Goal: Task Accomplishment & Management: Manage account settings

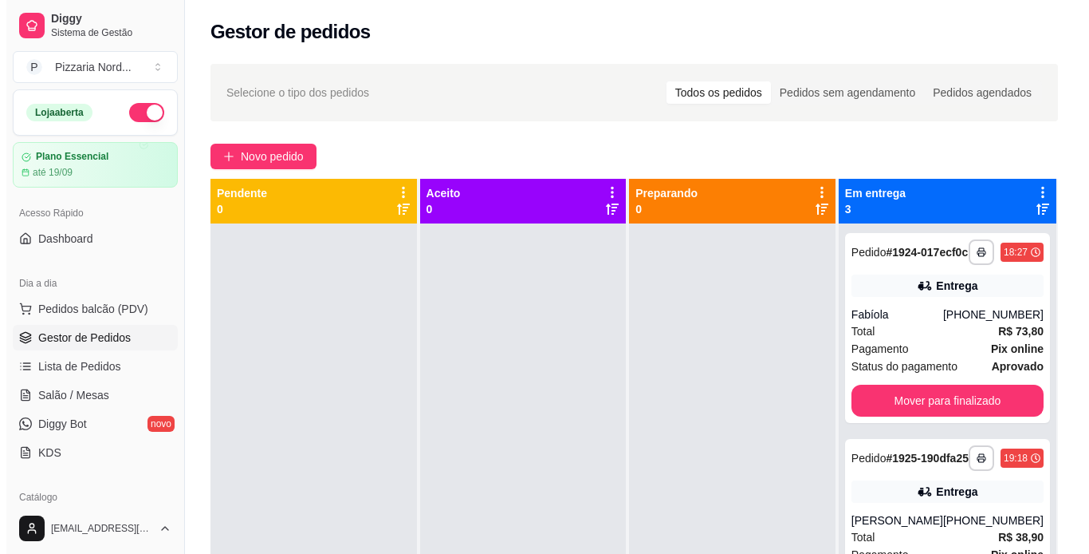
scroll to position [183, 0]
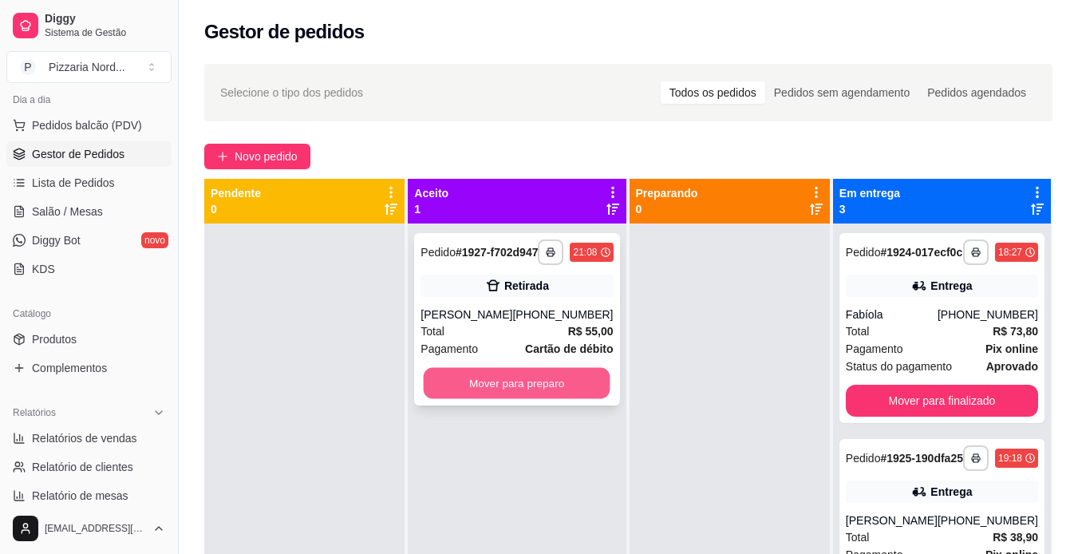
click at [581, 392] on button "Mover para preparo" at bounding box center [517, 383] width 187 height 31
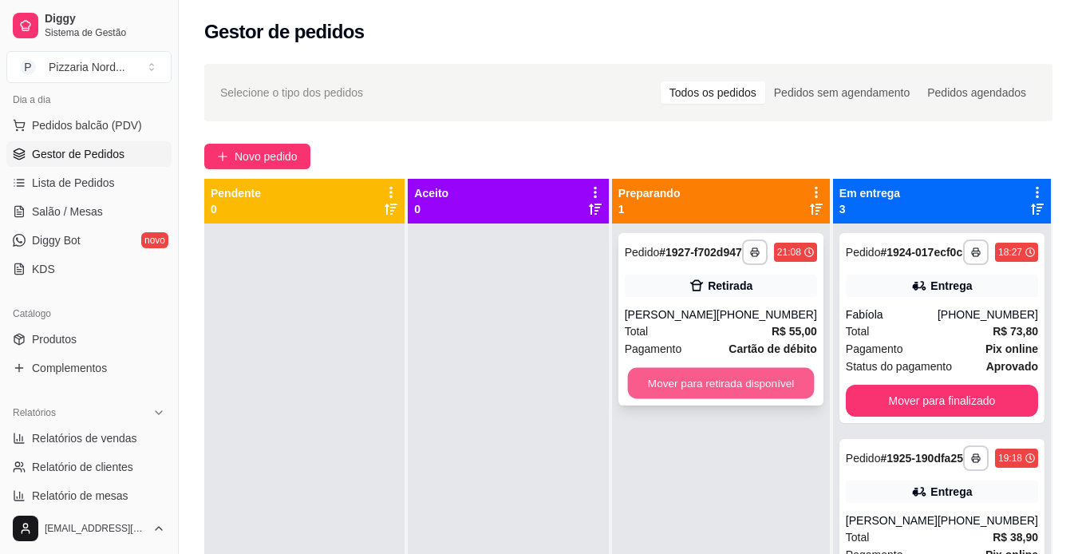
click at [659, 389] on button "Mover para retirada disponível" at bounding box center [720, 383] width 187 height 31
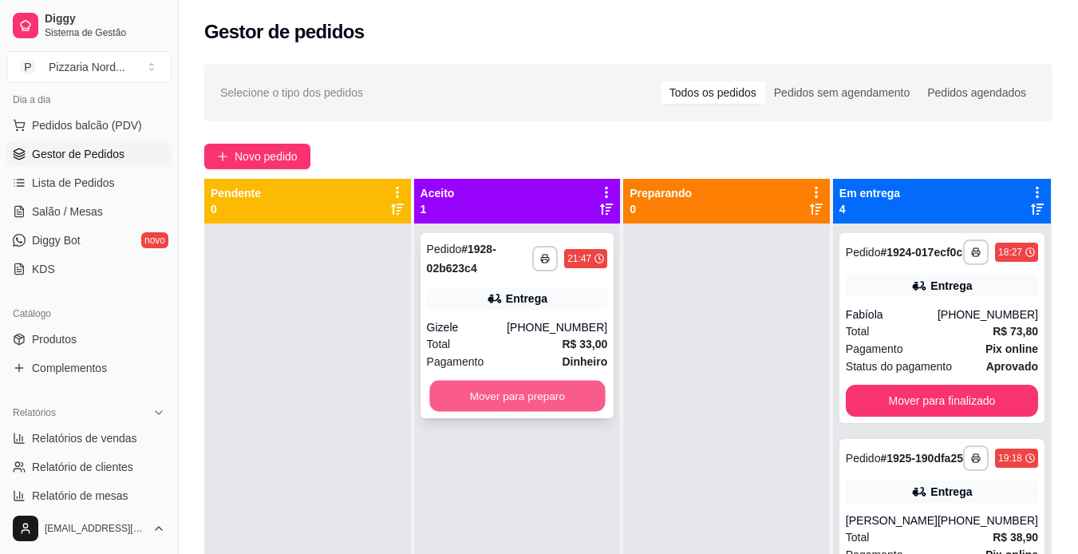
click at [564, 387] on button "Mover para preparo" at bounding box center [516, 395] width 175 height 31
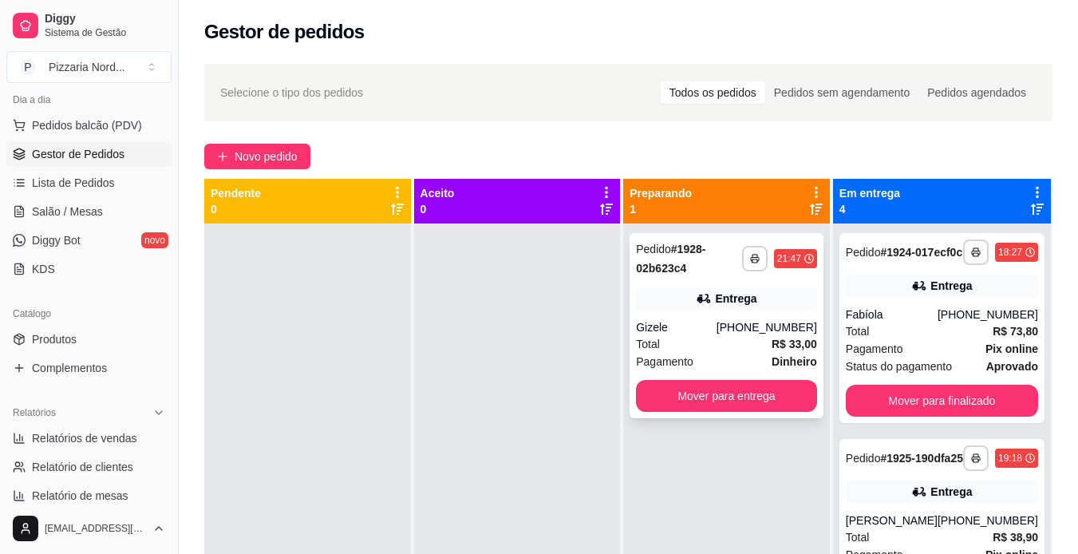
click at [716, 323] on div "Gizele" at bounding box center [676, 327] width 81 height 16
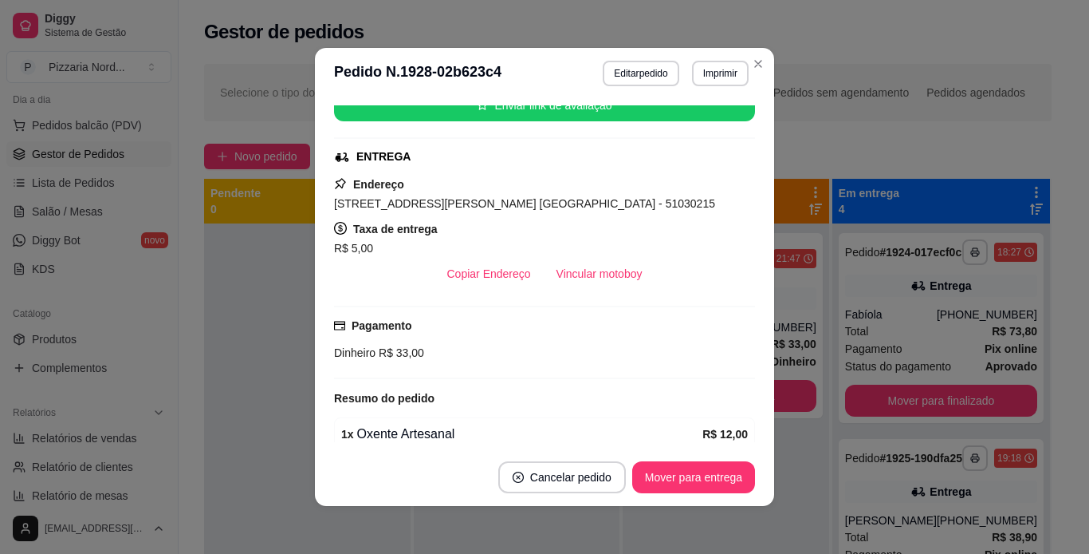
scroll to position [191, 0]
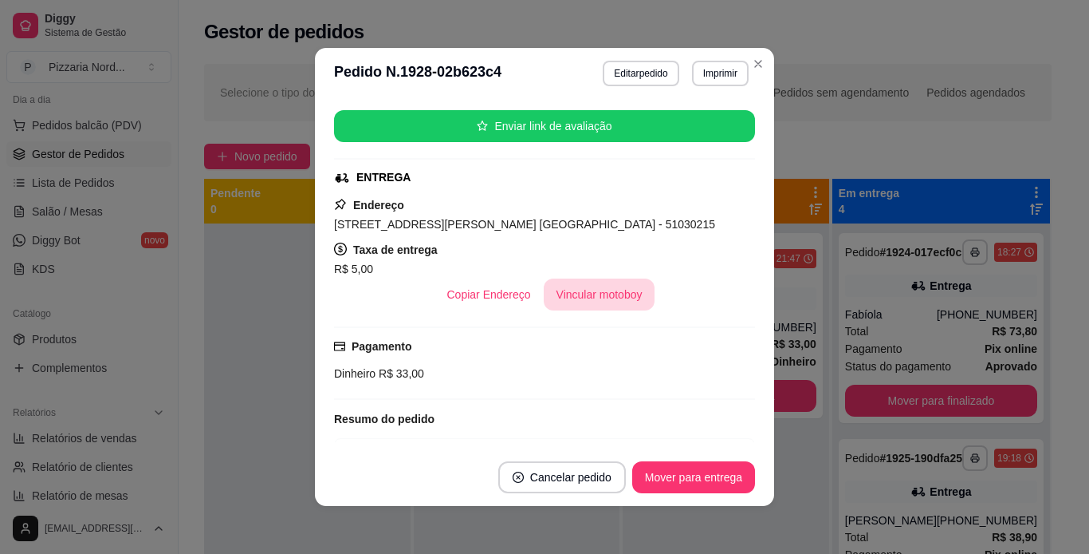
click at [593, 296] on button "Vincular motoboy" at bounding box center [600, 294] width 112 height 32
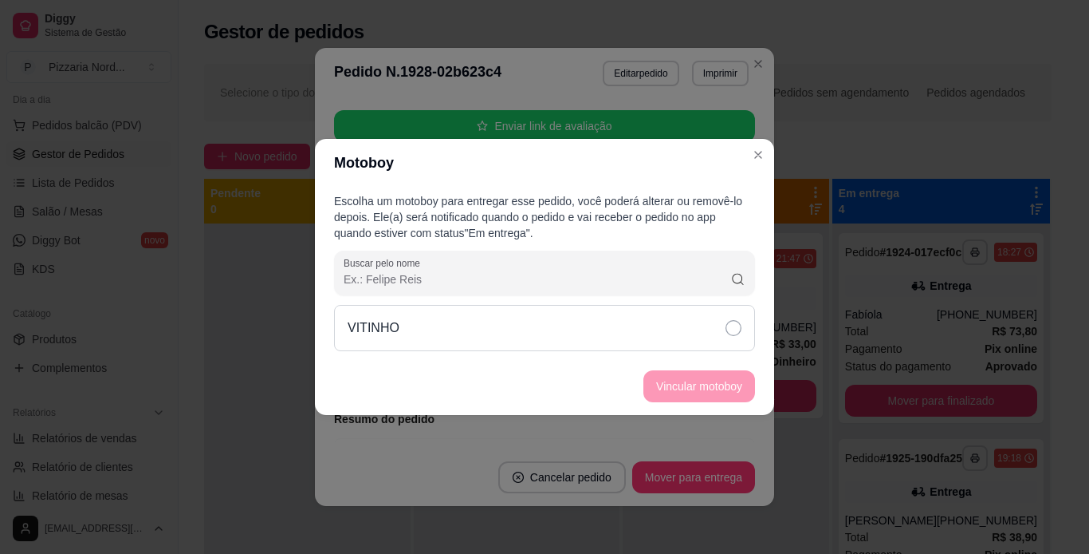
click at [625, 329] on div "VITINHO" at bounding box center [544, 328] width 421 height 46
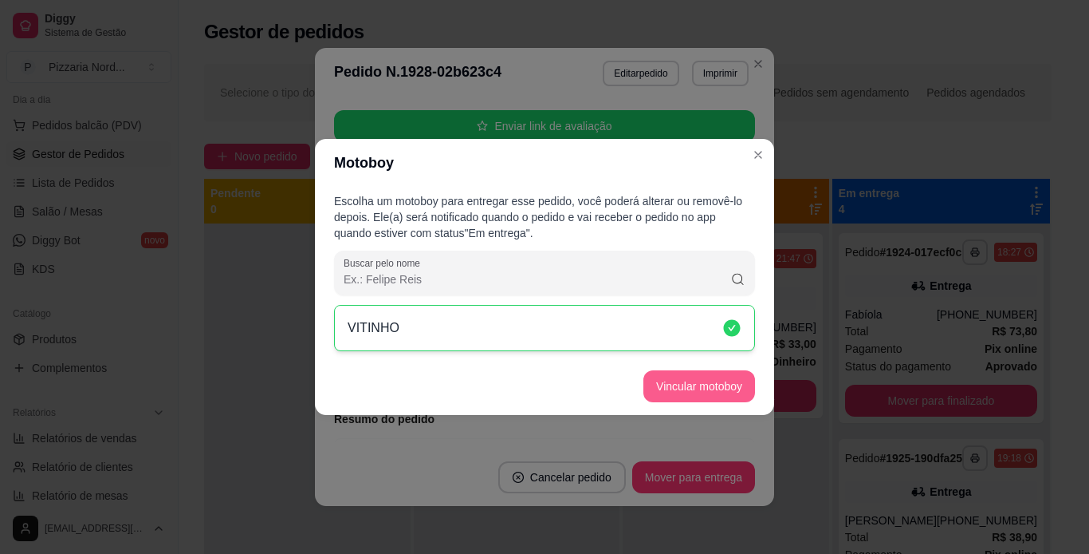
click at [715, 391] on button "Vincular motoboy" at bounding box center [700, 386] width 112 height 32
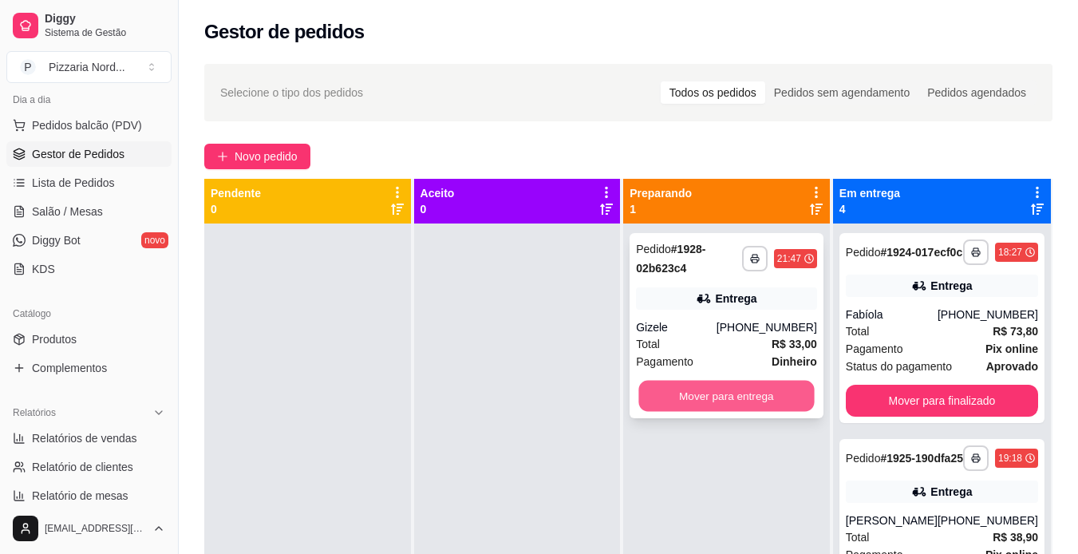
click at [673, 389] on button "Mover para entrega" at bounding box center [726, 395] width 175 height 31
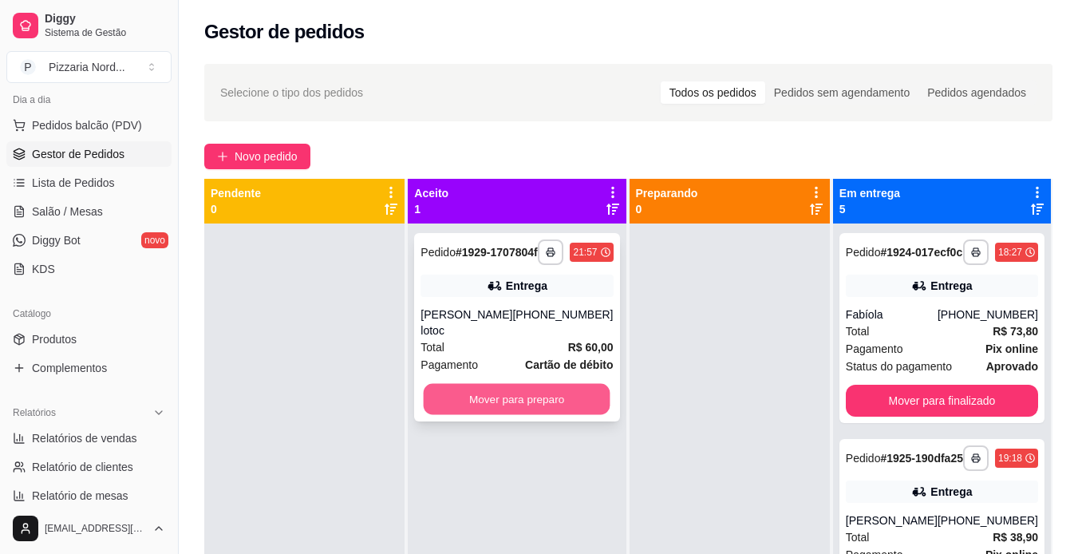
click at [533, 410] on button "Mover para preparo" at bounding box center [517, 399] width 187 height 31
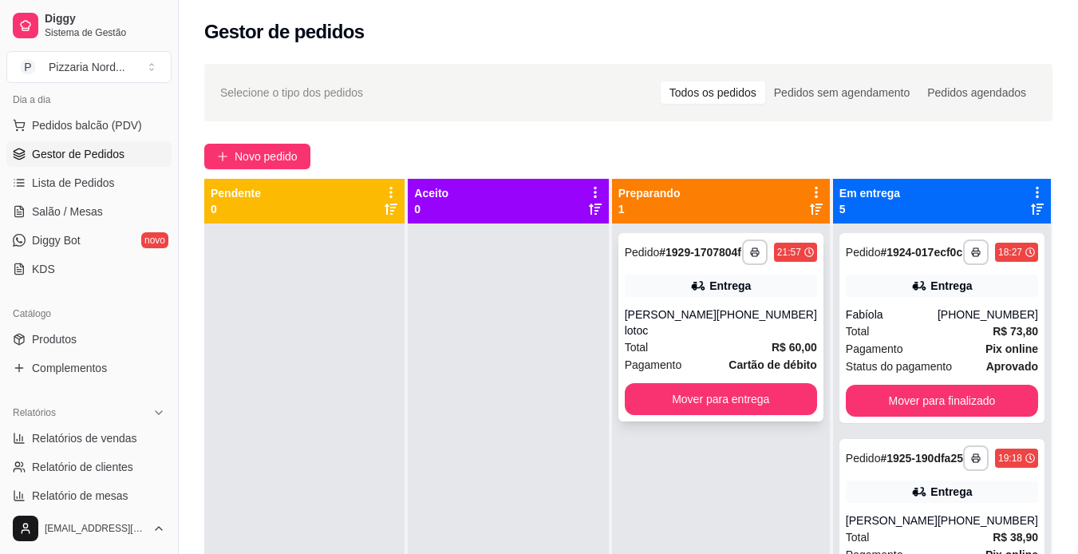
click at [747, 316] on div "**********" at bounding box center [720, 327] width 205 height 188
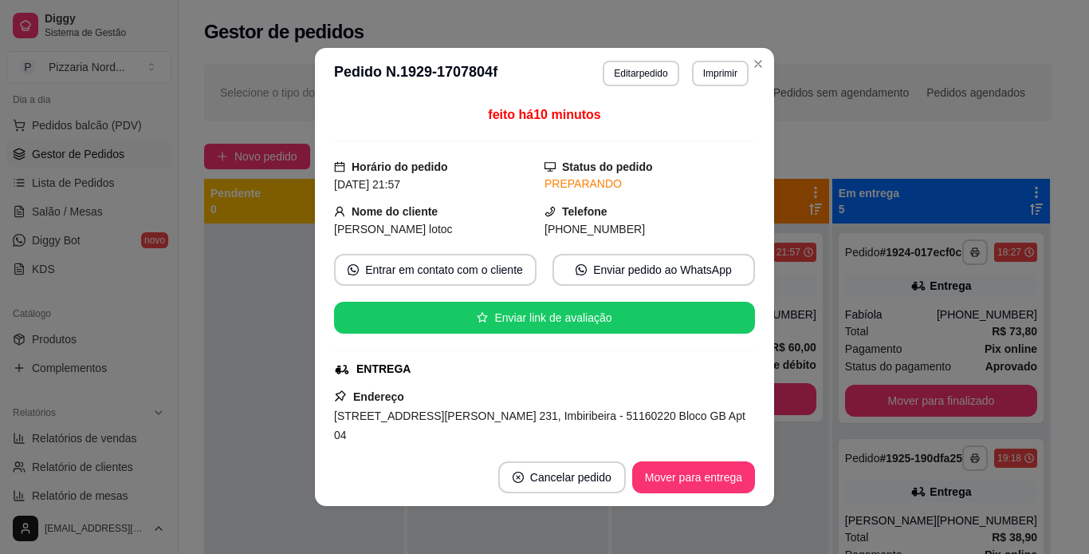
scroll to position [257, 0]
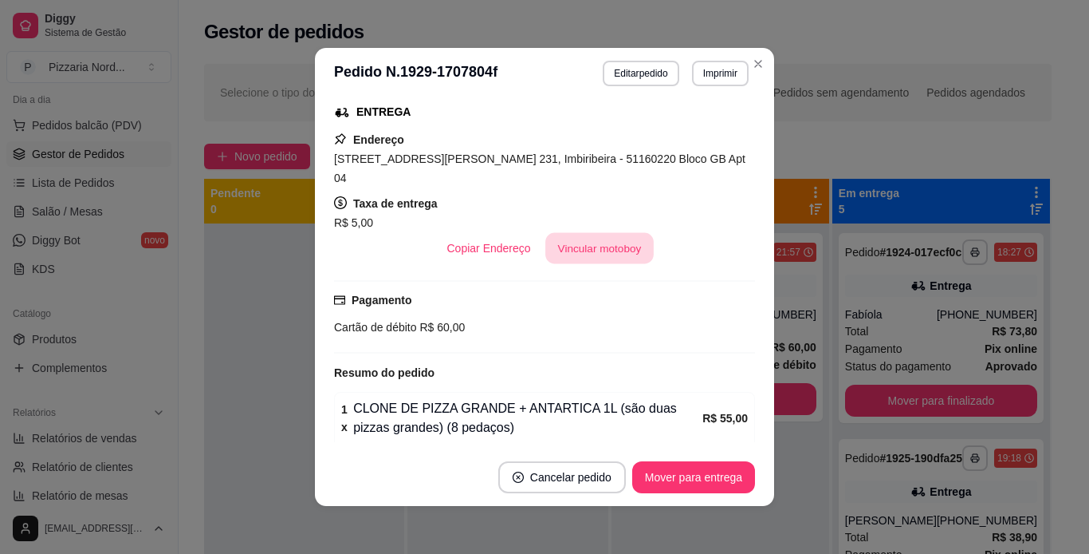
click at [597, 238] on button "Vincular motoboy" at bounding box center [600, 248] width 108 height 31
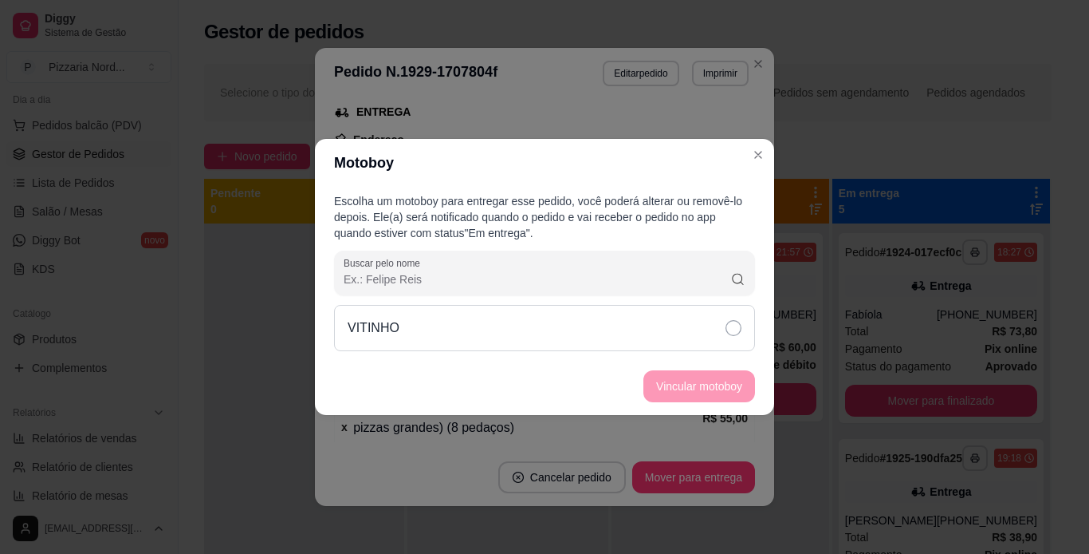
click at [533, 312] on div "VITINHO" at bounding box center [544, 328] width 421 height 46
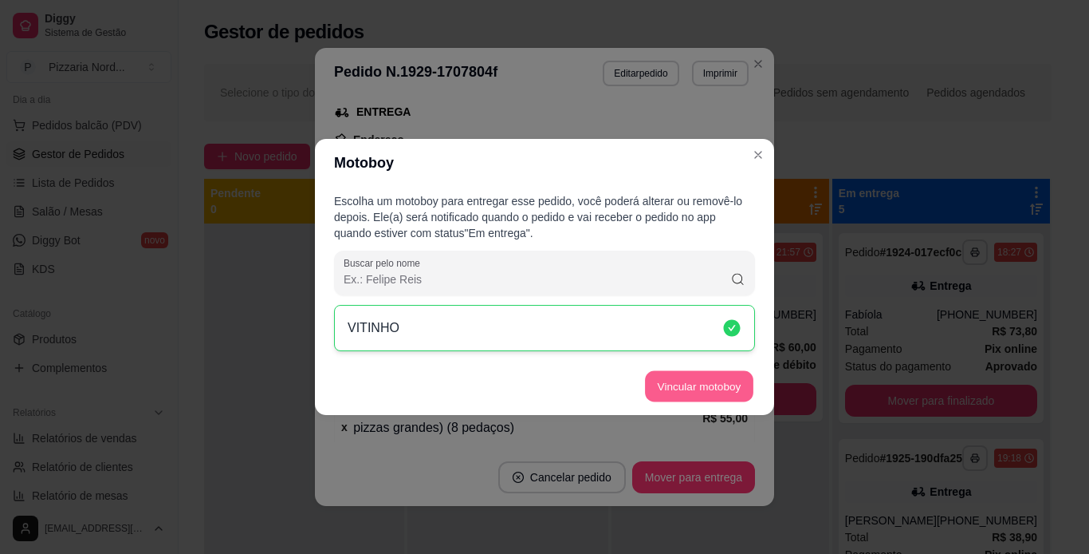
click at [680, 388] on button "Vincular motoboy" at bounding box center [699, 386] width 108 height 31
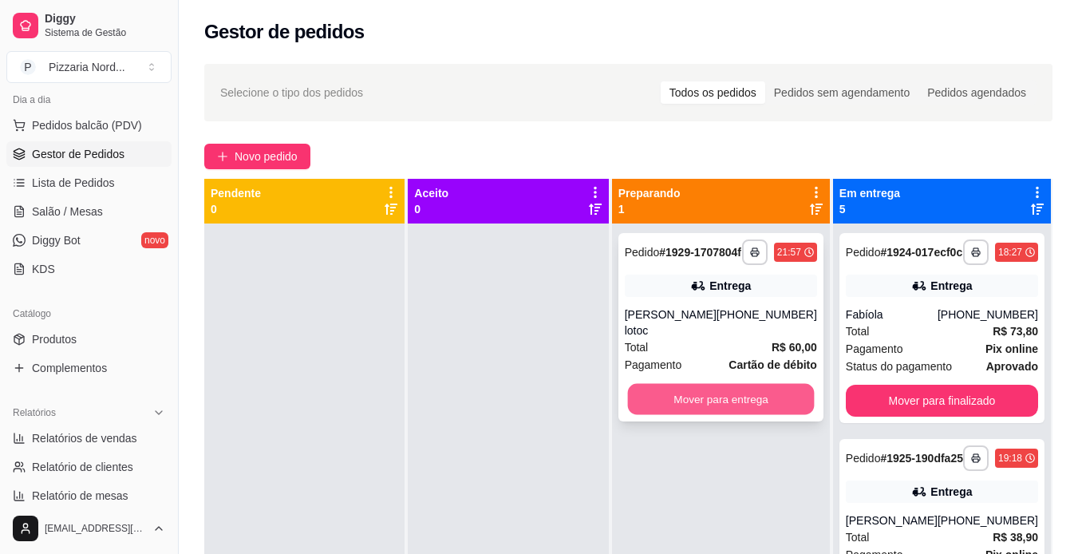
click at [696, 412] on button "Mover para entrega" at bounding box center [720, 399] width 187 height 31
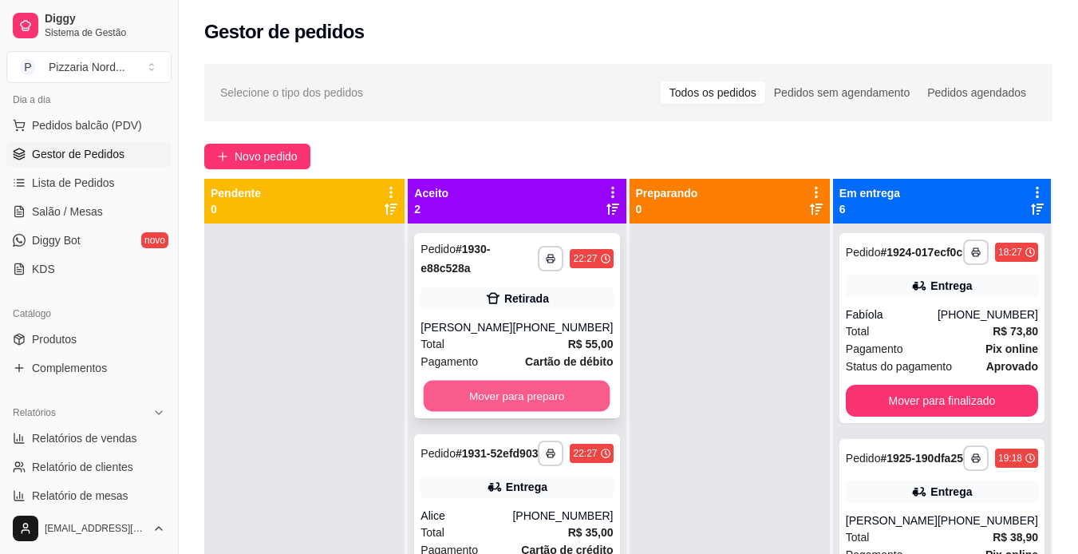
click at [536, 399] on button "Mover para preparo" at bounding box center [517, 395] width 187 height 31
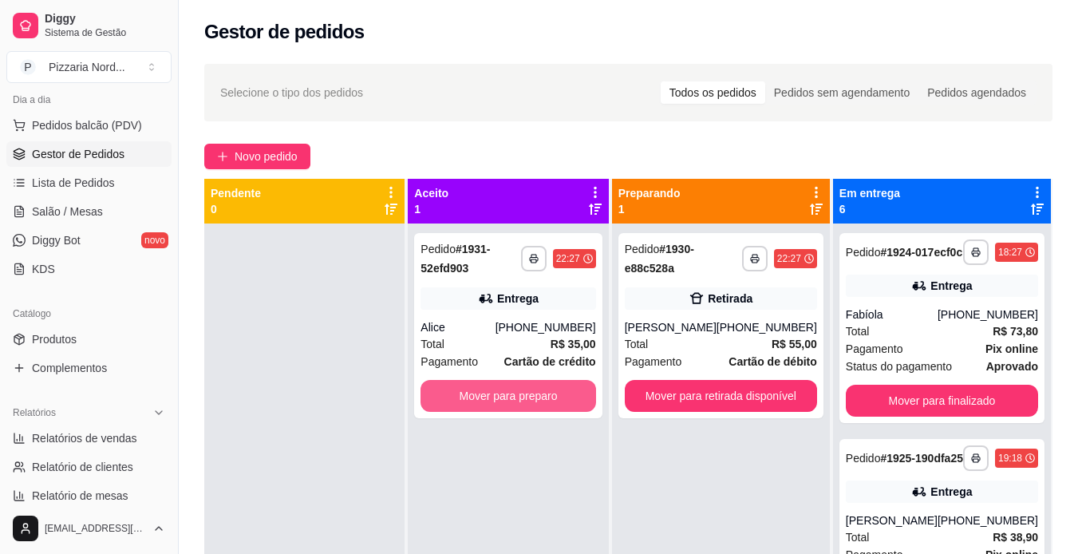
click at [536, 399] on button "Mover para preparo" at bounding box center [507, 396] width 175 height 32
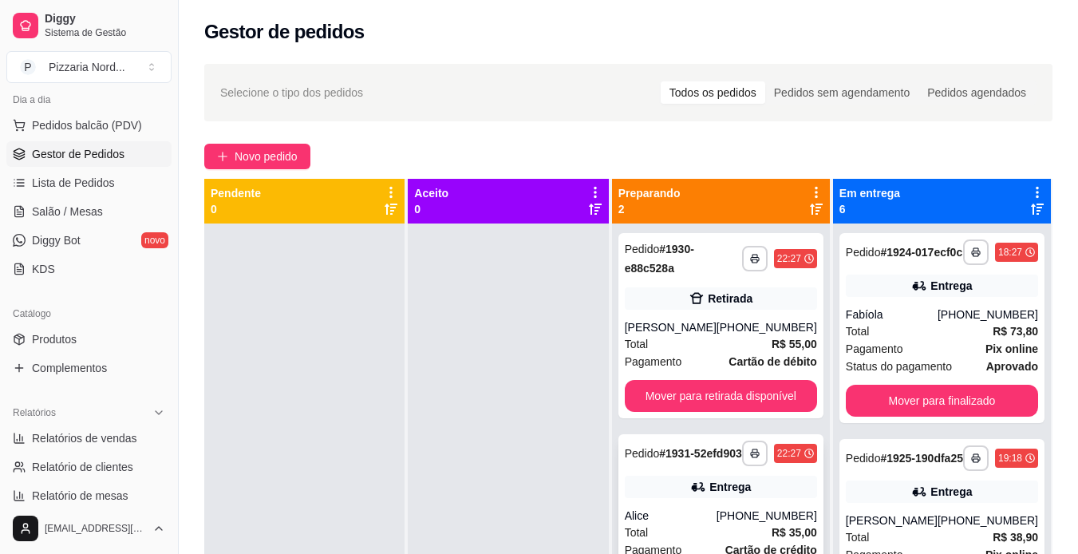
click at [735, 514] on div "**********" at bounding box center [720, 520] width 205 height 172
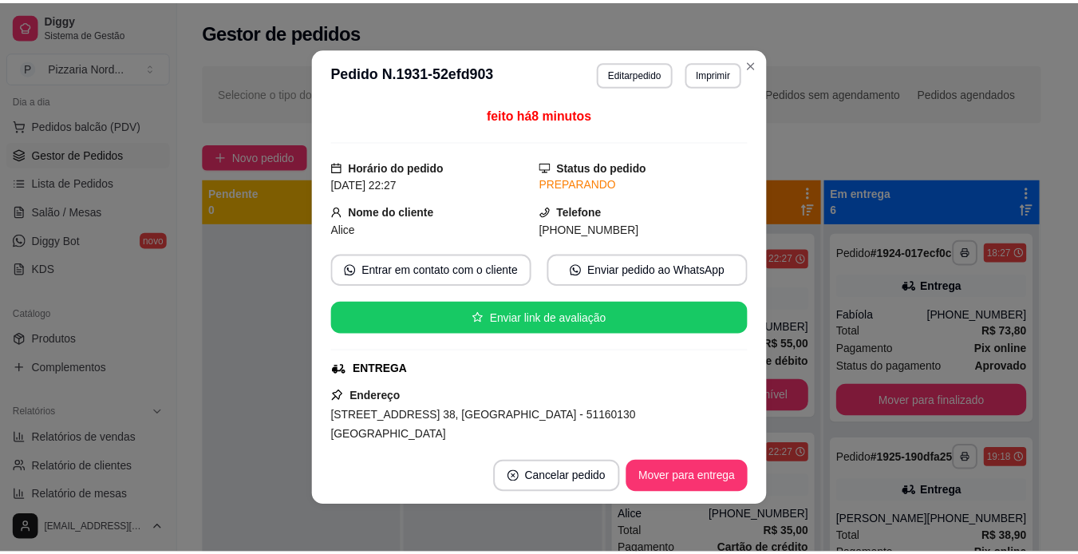
scroll to position [126, 0]
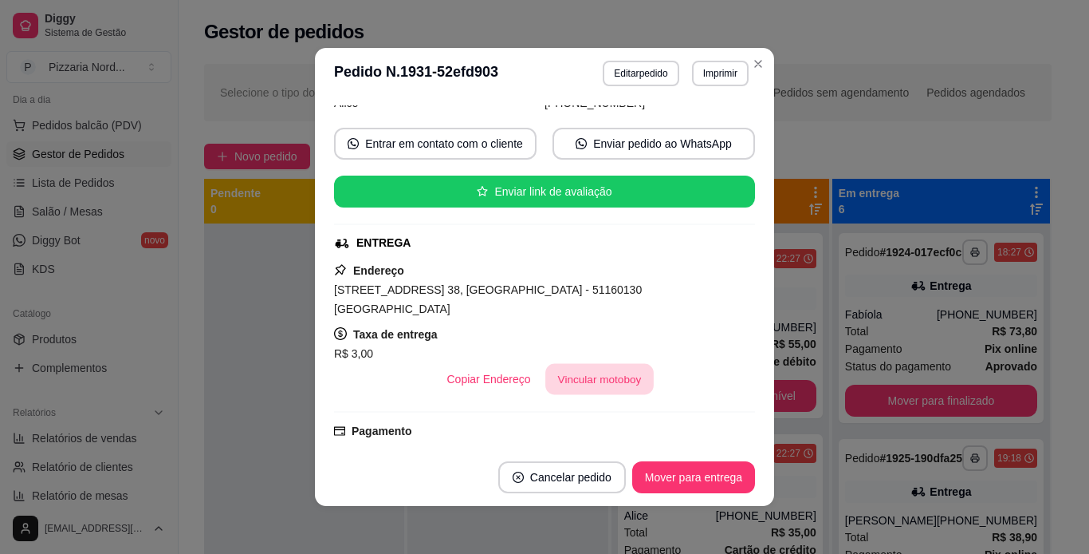
click at [581, 368] on button "Vincular motoboy" at bounding box center [600, 379] width 108 height 31
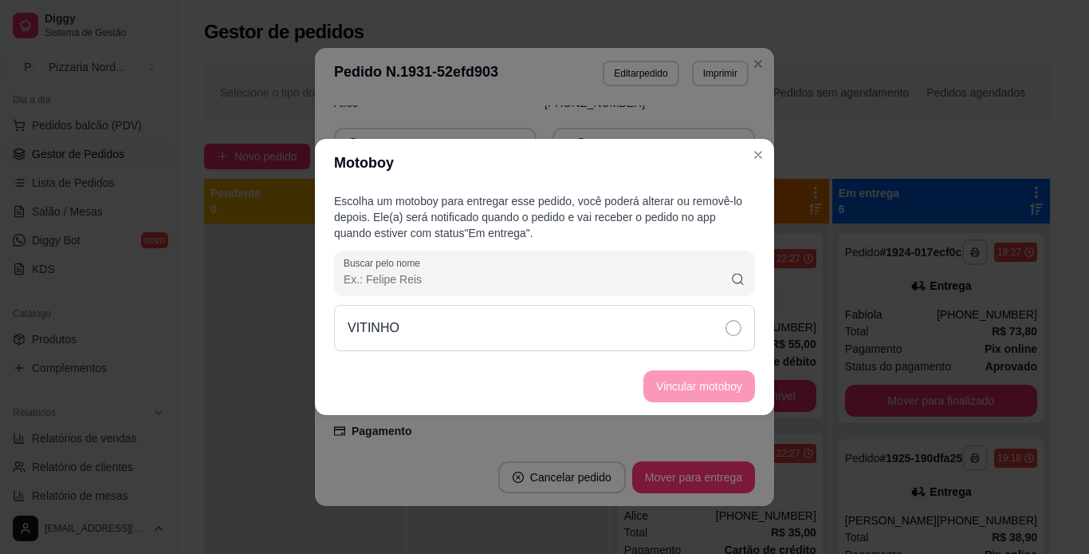
click at [612, 331] on div "VITINHO" at bounding box center [544, 328] width 421 height 46
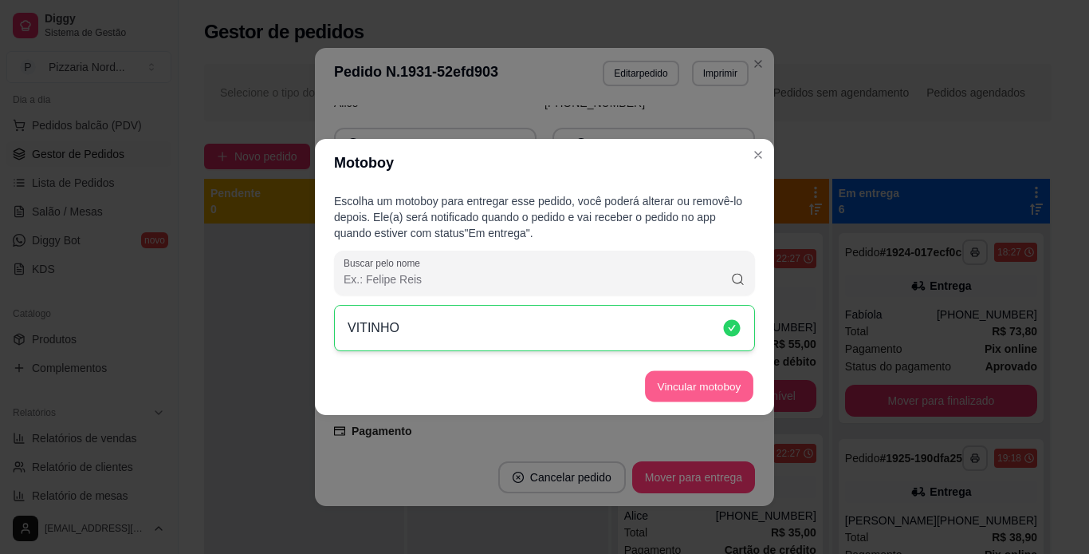
click at [697, 387] on button "Vincular motoboy" at bounding box center [699, 386] width 108 height 31
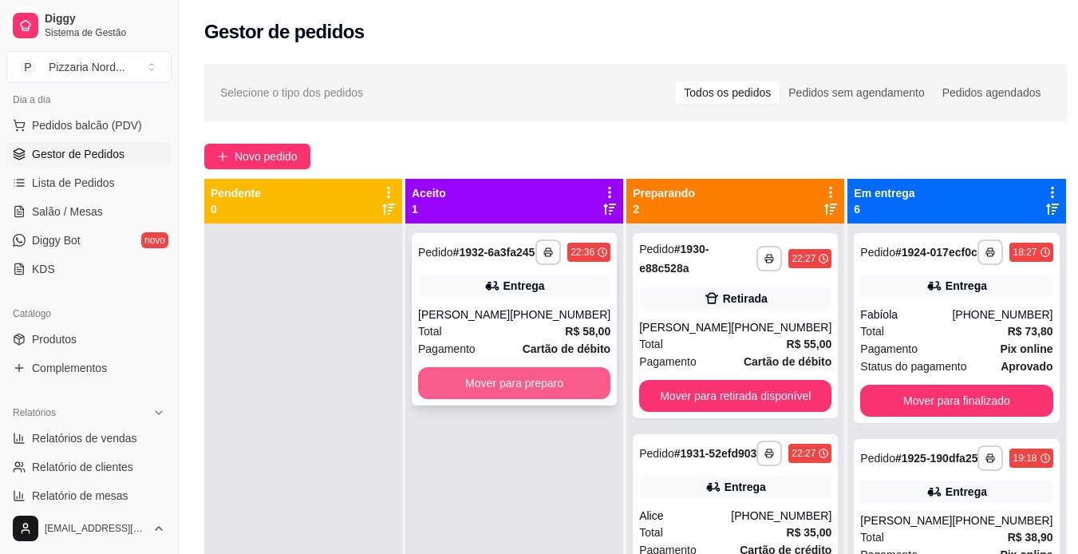
click at [546, 384] on button "Mover para preparo" at bounding box center [514, 383] width 192 height 32
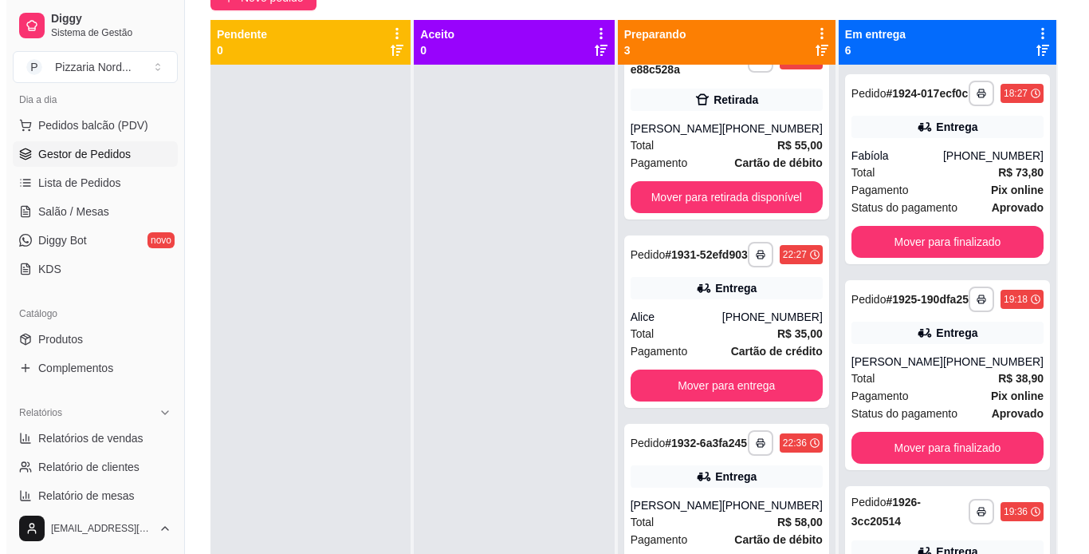
scroll to position [166, 0]
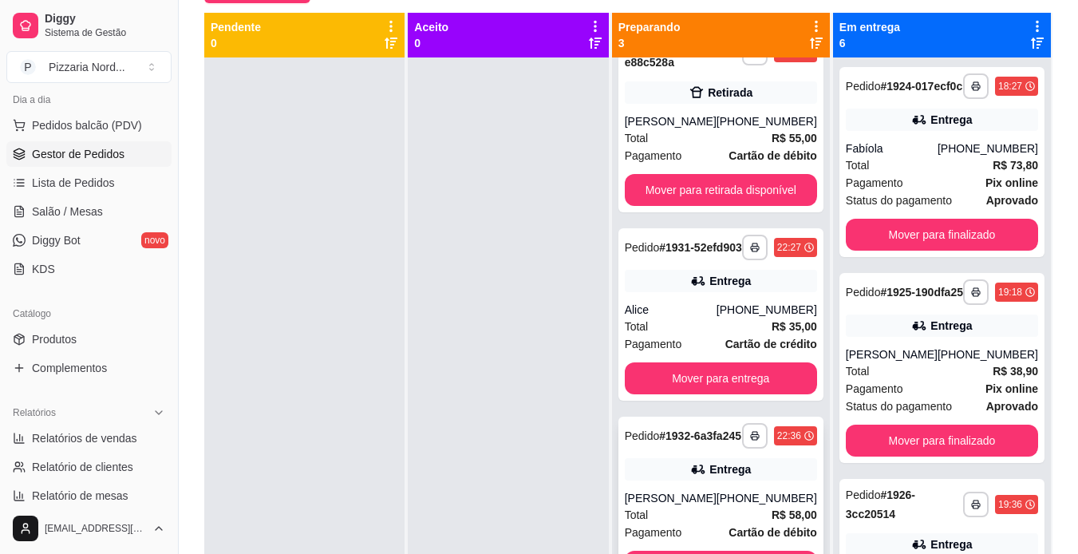
click at [641, 464] on div "Entrega" at bounding box center [721, 469] width 192 height 22
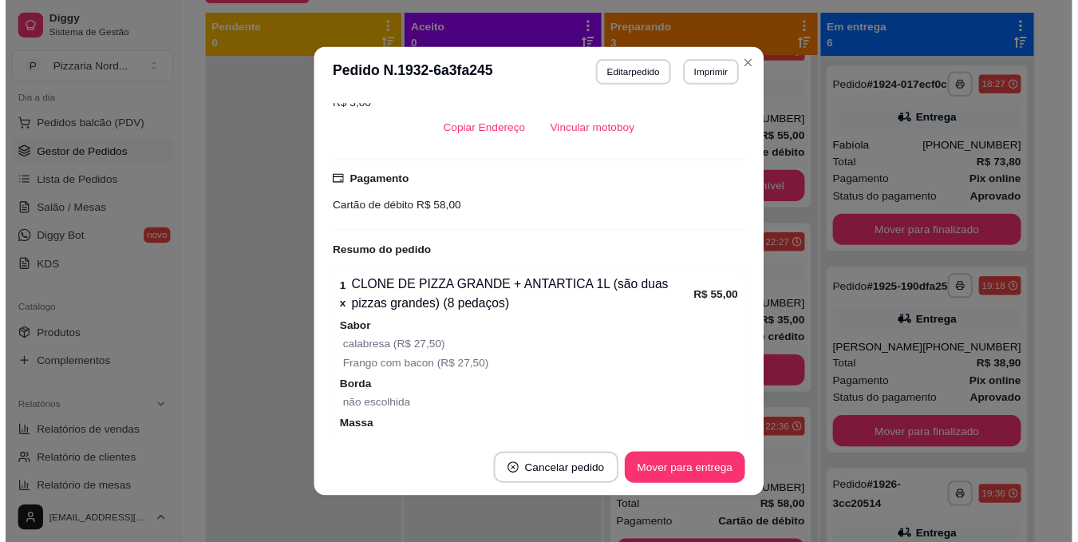
scroll to position [360, 0]
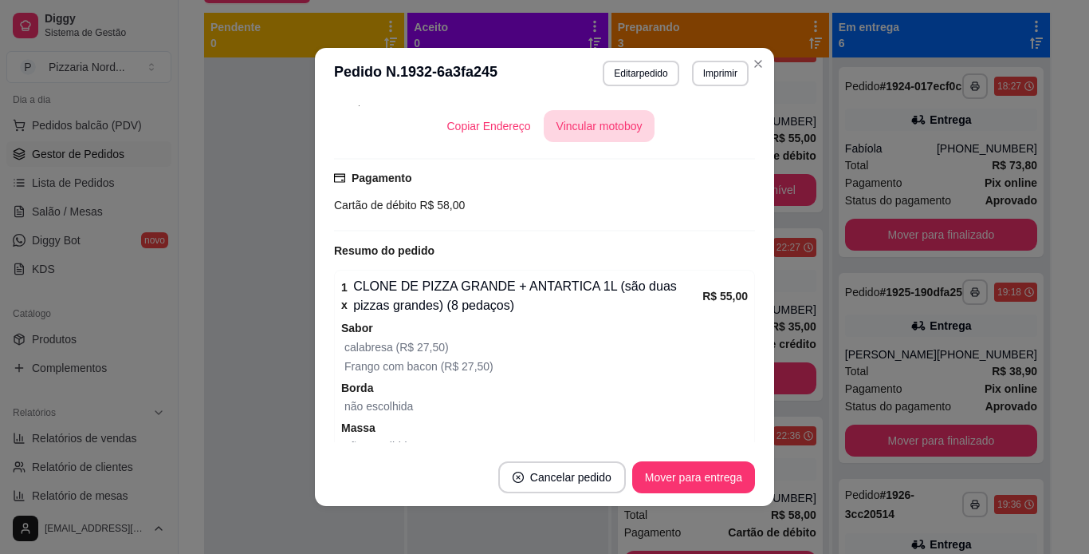
click at [608, 132] on button "Vincular motoboy" at bounding box center [600, 126] width 112 height 32
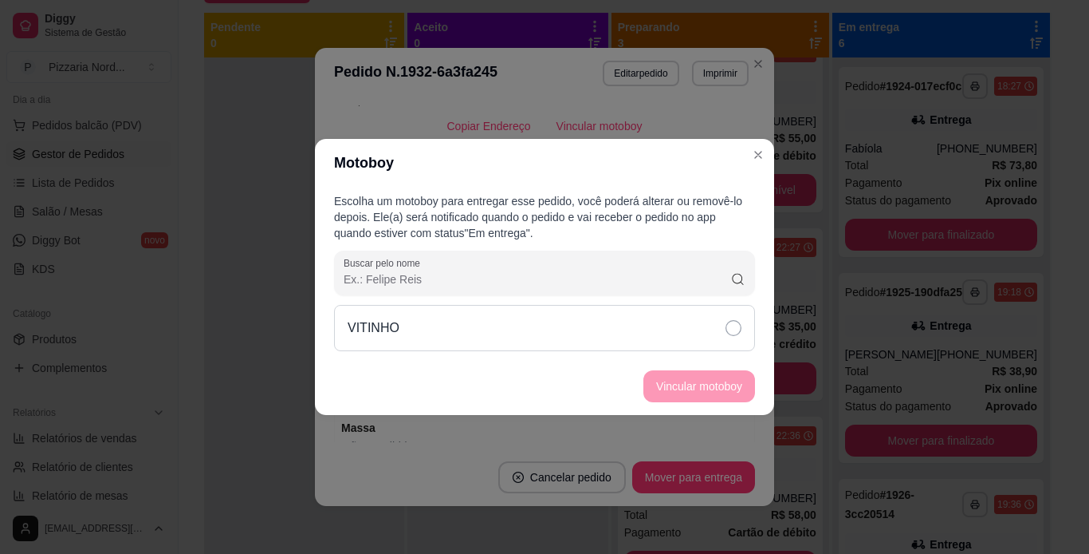
click at [529, 340] on div "VITINHO" at bounding box center [544, 328] width 421 height 46
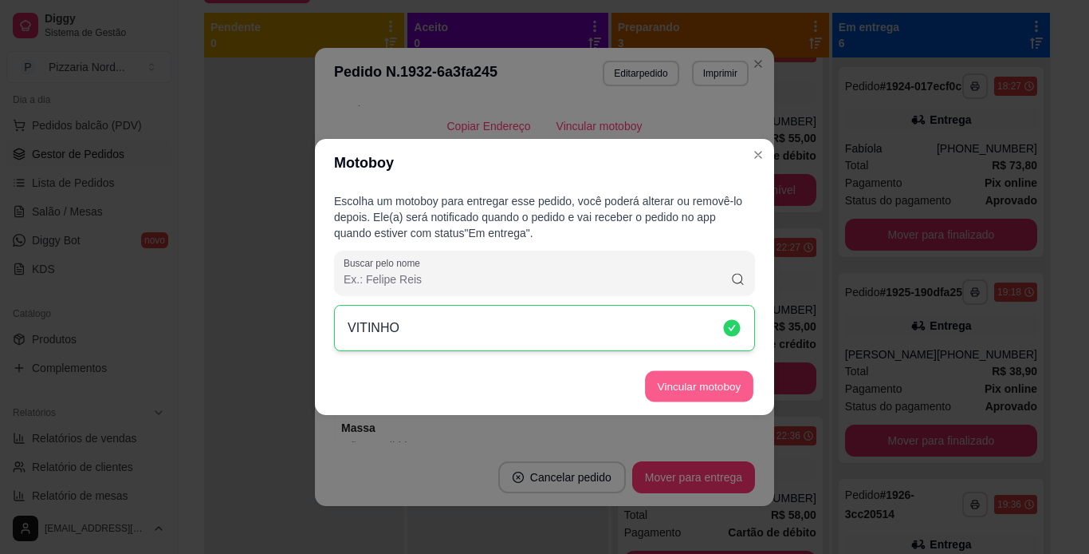
click at [652, 379] on button "Vincular motoboy" at bounding box center [699, 386] width 108 height 31
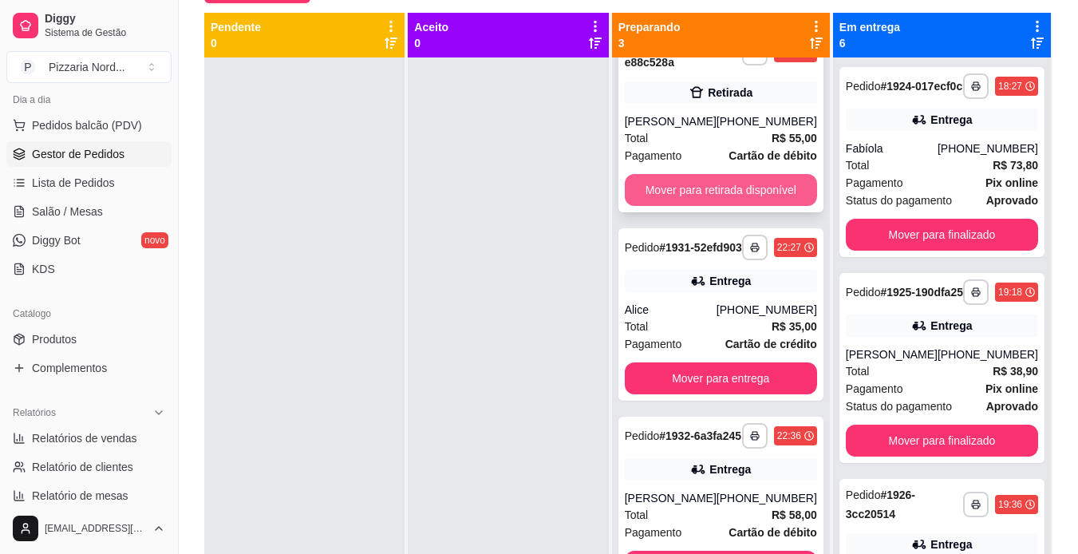
click at [698, 174] on button "Mover para retirada disponível" at bounding box center [721, 190] width 192 height 32
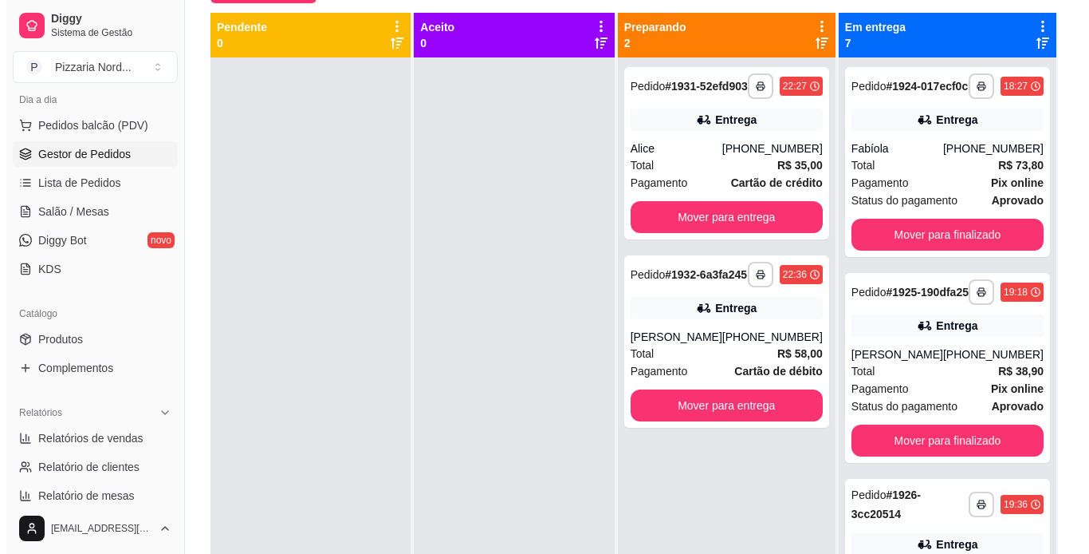
scroll to position [0, 0]
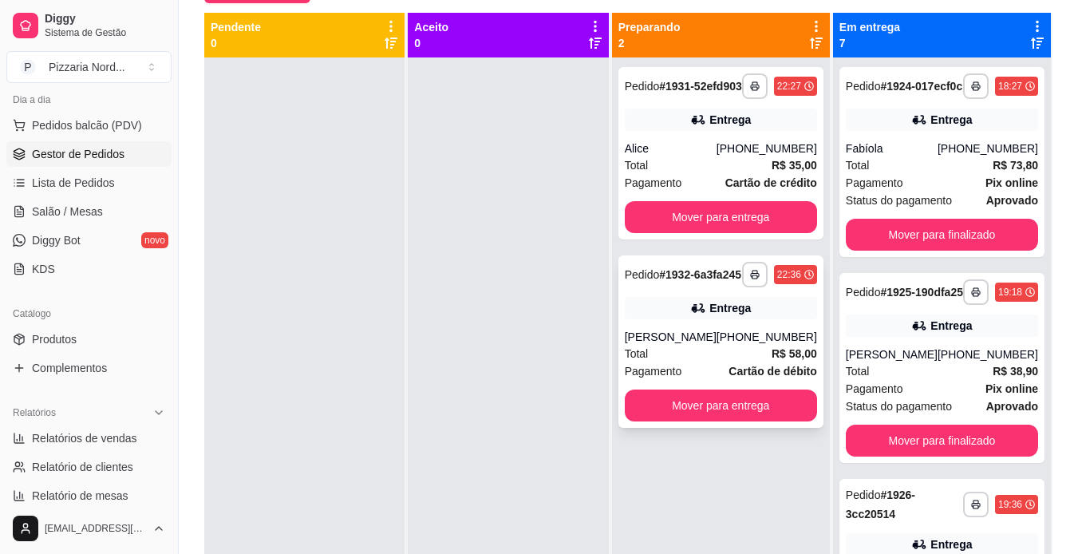
click at [802, 377] on strong "Cartão de débito" at bounding box center [772, 370] width 88 height 13
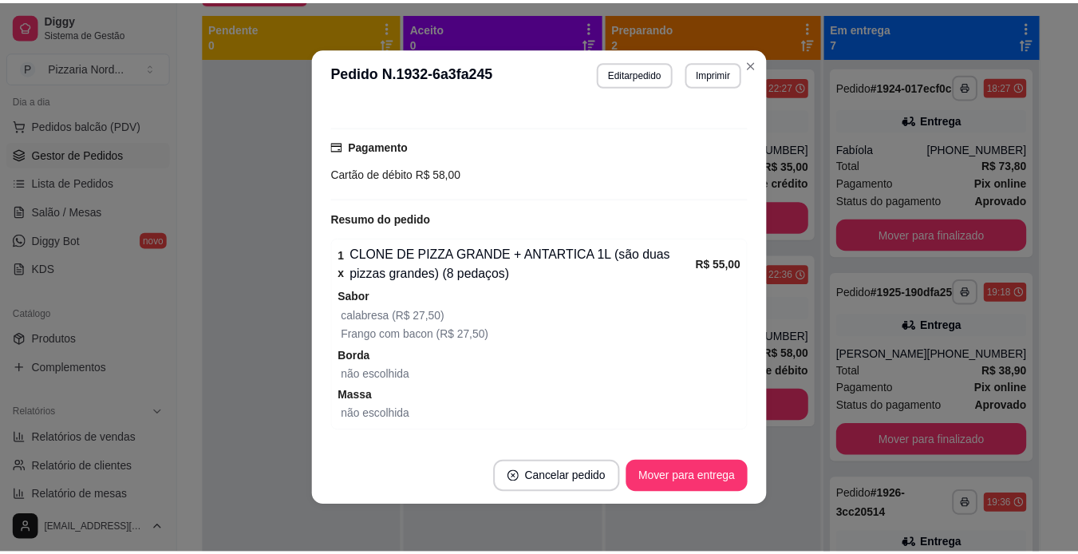
scroll to position [486, 0]
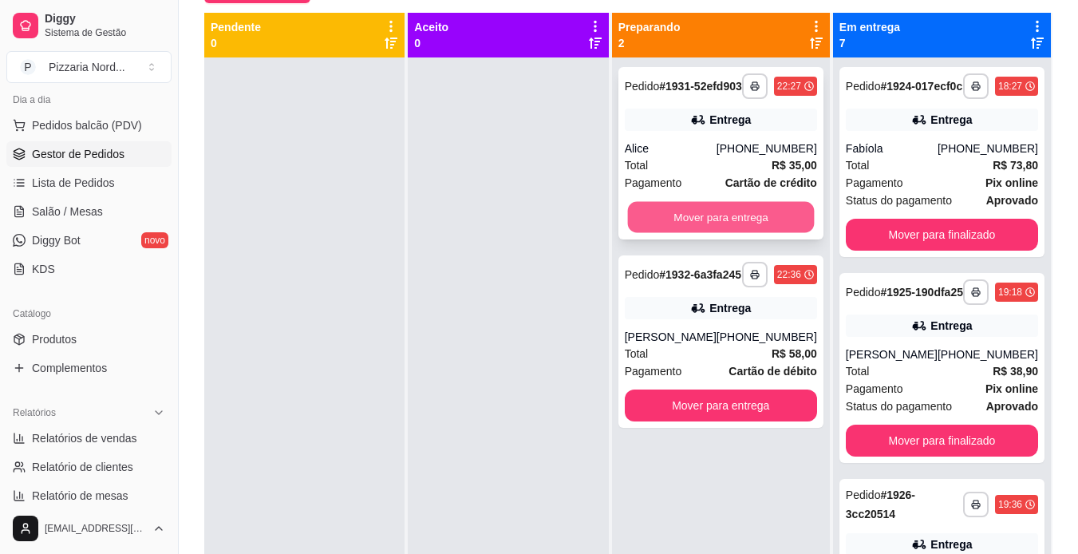
click at [753, 232] on button "Mover para entrega" at bounding box center [720, 217] width 187 height 31
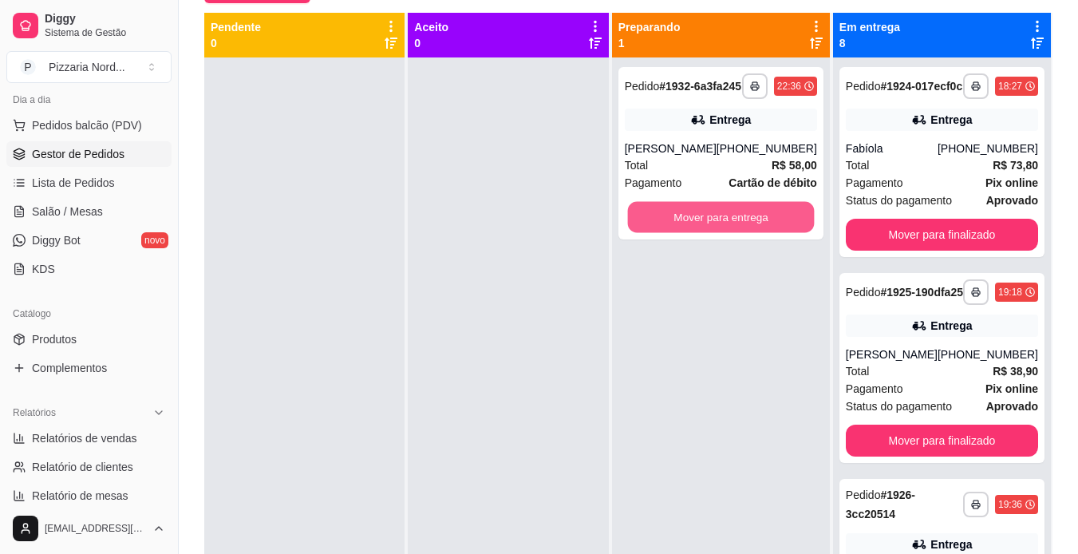
click at [753, 232] on button "Mover para entrega" at bounding box center [720, 217] width 187 height 31
